Goal: Task Accomplishment & Management: Use online tool/utility

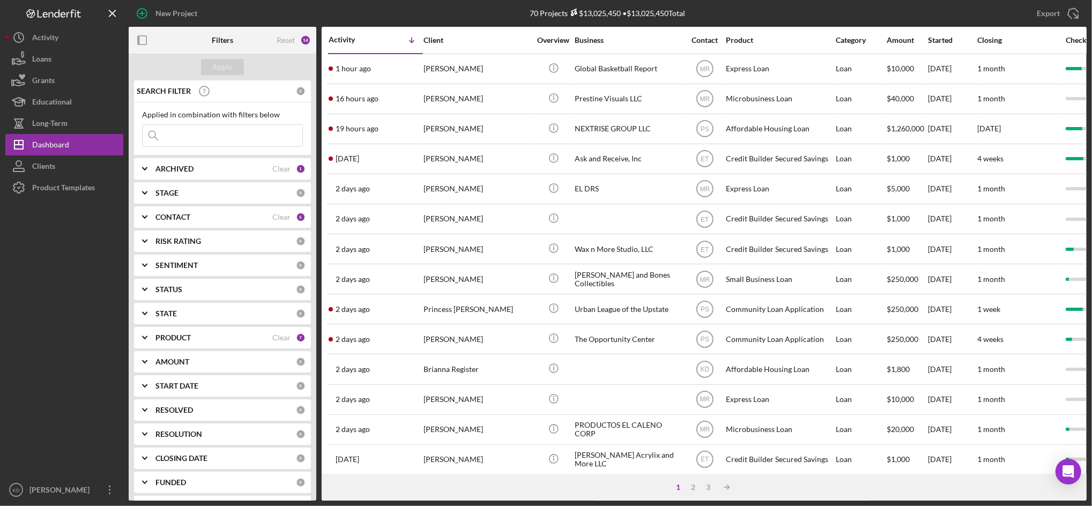
click at [571, 487] on div "1 2 3 Icon/Table Sort Arrow" at bounding box center [704, 487] width 765 height 27
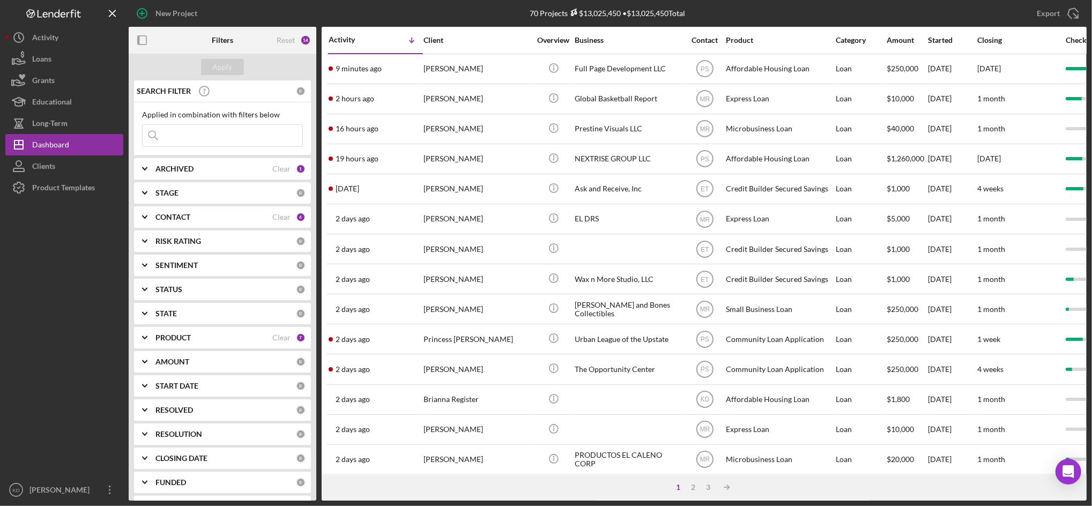
click at [0, 365] on html "New Project 70 Projects $13,025,450 • $13,025,450 Total Export Icon/Export Filt…" at bounding box center [546, 253] width 1092 height 506
click at [859, 491] on div "1 2 3 Icon/Table Sort Arrow" at bounding box center [704, 487] width 765 height 27
click at [935, 38] on div "Started" at bounding box center [952, 40] width 48 height 9
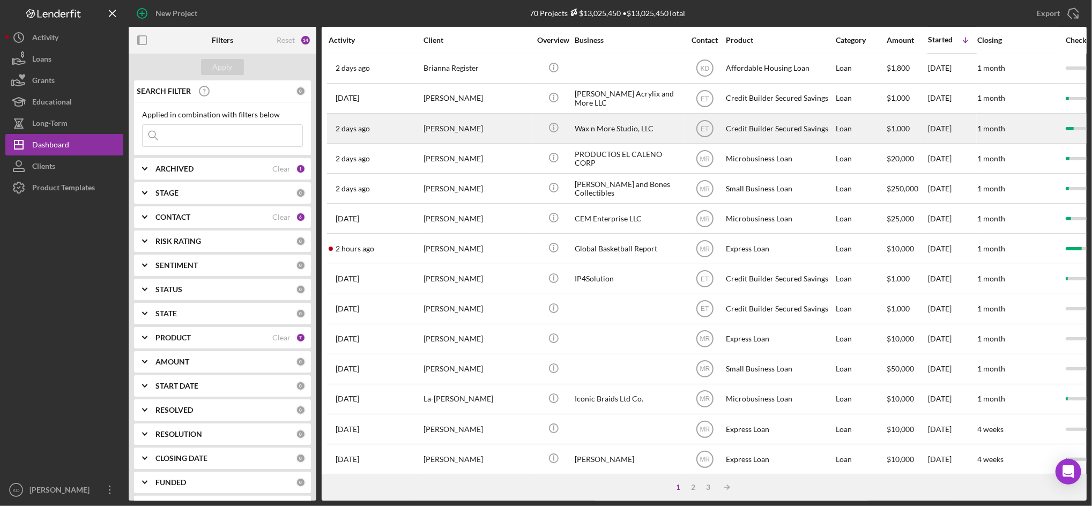
scroll to position [131, 0]
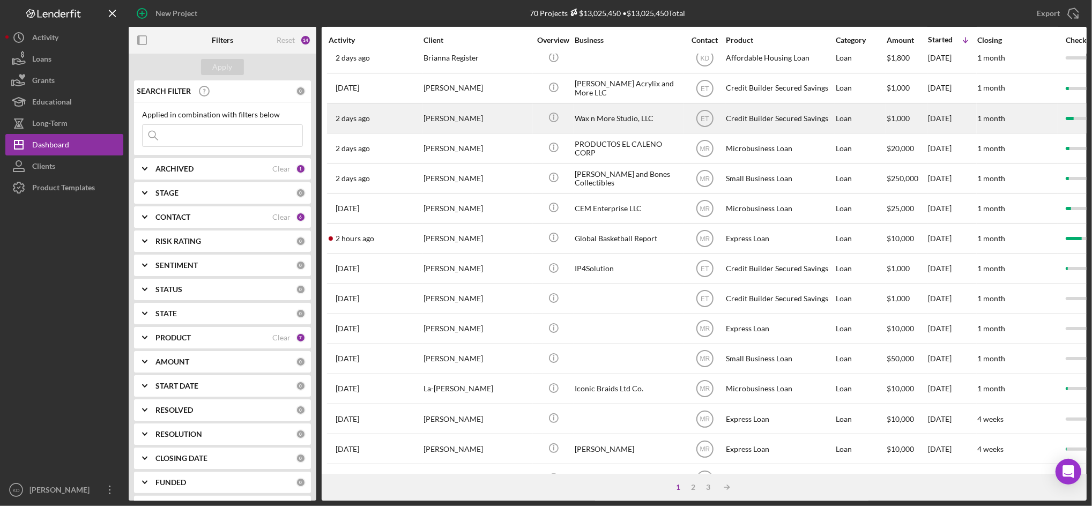
click at [766, 245] on div "Express Loan" at bounding box center [779, 238] width 107 height 28
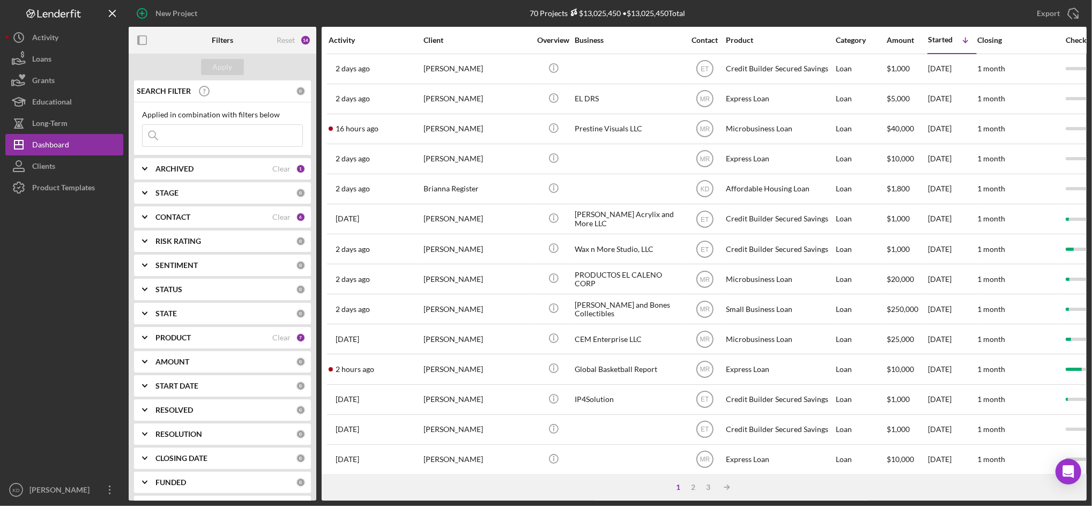
click at [339, 41] on div "Activity" at bounding box center [376, 40] width 94 height 9
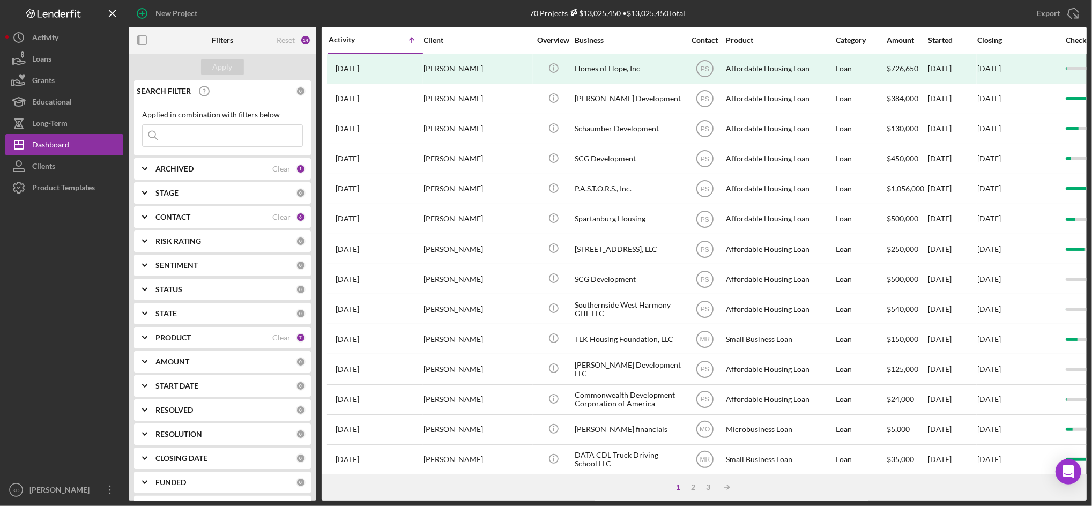
click at [339, 41] on div "Activity" at bounding box center [352, 39] width 47 height 9
